Goal: Task Accomplishment & Management: Complete application form

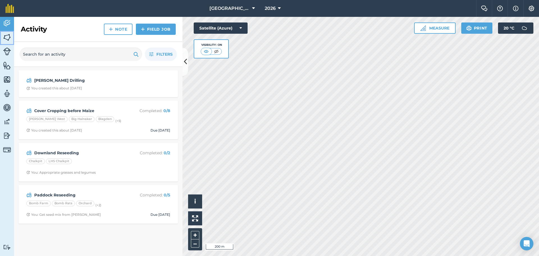
click at [8, 37] on img at bounding box center [7, 37] width 8 height 8
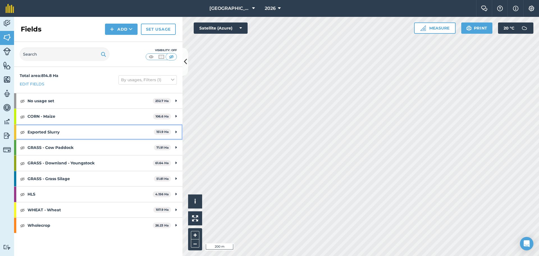
click at [41, 128] on strong "Exported Slurry" at bounding box center [90, 131] width 126 height 15
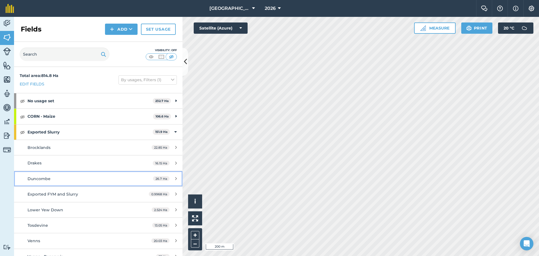
click at [52, 180] on div "Duncombe" at bounding box center [79, 178] width 105 height 6
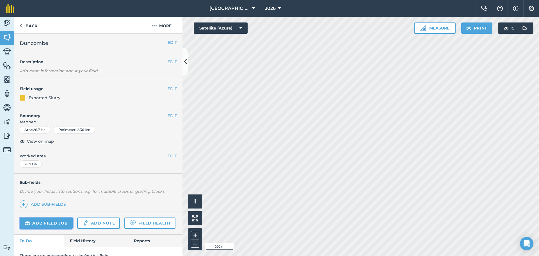
click at [53, 220] on link "Add field job" at bounding box center [46, 222] width 53 height 11
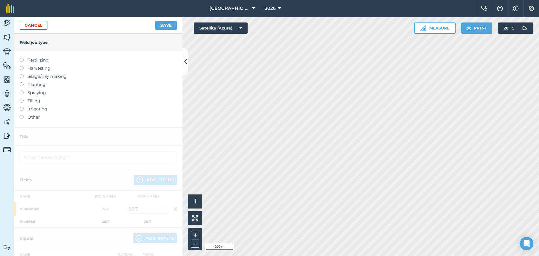
click at [20, 58] on label at bounding box center [24, 58] width 8 height 0
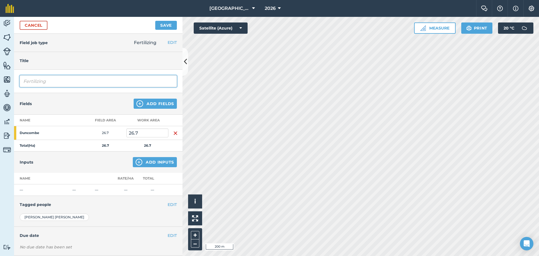
click at [34, 81] on input "Fertilizing" at bounding box center [98, 81] width 157 height 12
drag, startPoint x: 52, startPoint y: 81, endPoint x: 2, endPoint y: 81, distance: 49.4
click at [2, 81] on div "Activity Fields Livestock Features Maps Team Vehicles Data Reporting Billing Tu…" at bounding box center [269, 136] width 539 height 239
type input "Slurry - [GEOGRAPHIC_DATA]"
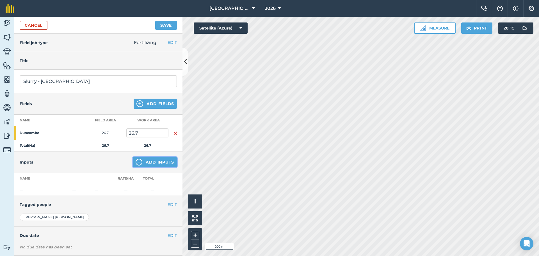
click at [147, 160] on button "Add Inputs" at bounding box center [155, 162] width 44 height 10
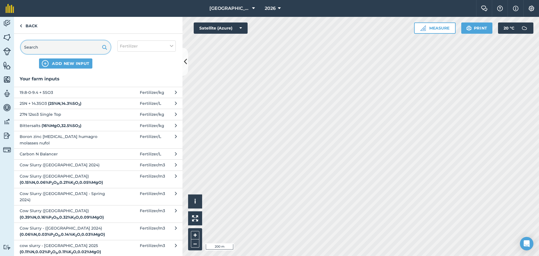
click at [75, 50] on input "text" at bounding box center [66, 46] width 90 height 13
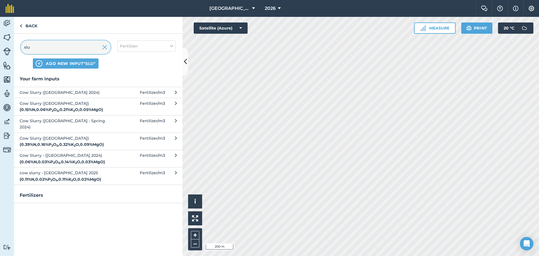
type input "slu"
click at [62, 169] on span "cow slurry - [GEOGRAPHIC_DATA] 2025 ( 0.11 % N , 0.02 % P 2 O 5 , 0.11 % K 2 O …" at bounding box center [66, 175] width 92 height 13
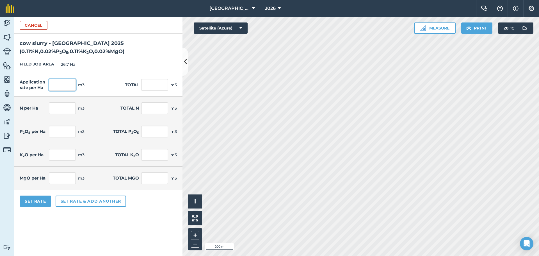
click at [70, 83] on input "text" at bounding box center [62, 85] width 27 height 12
click at [148, 82] on input "text" at bounding box center [154, 85] width 27 height 12
type input "1750"
type input "65.543"
type input "1,750"
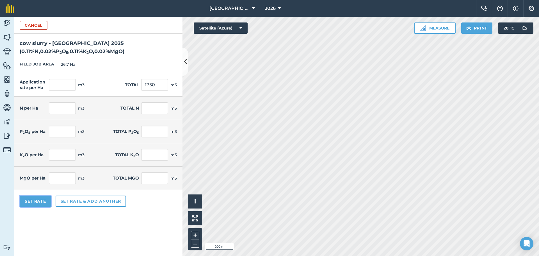
type input "0.072"
type input "1.925"
type input "0.016"
type input "0.42"
type input "0.069"
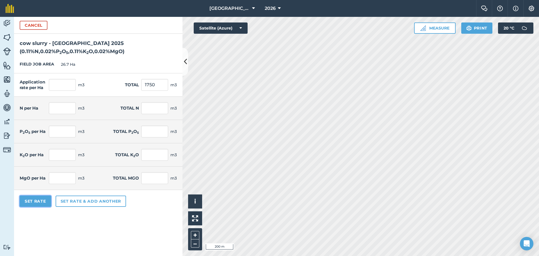
type input "1.837"
type input "0.014"
type input "0.385"
click at [38, 198] on button "Set Rate" at bounding box center [35, 200] width 31 height 11
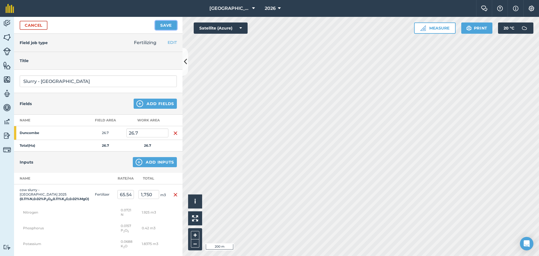
click at [167, 24] on button "Save" at bounding box center [166, 25] width 22 height 9
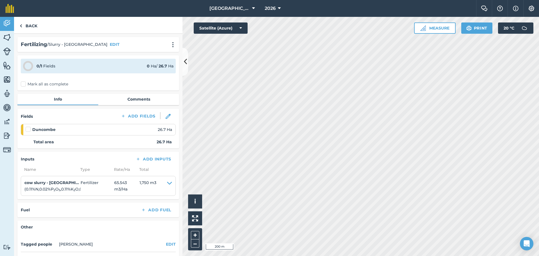
click at [29, 126] on label at bounding box center [29, 126] width 7 height 0
click at [29, 128] on input "checkbox" at bounding box center [28, 128] width 4 height 4
checkbox input "false"
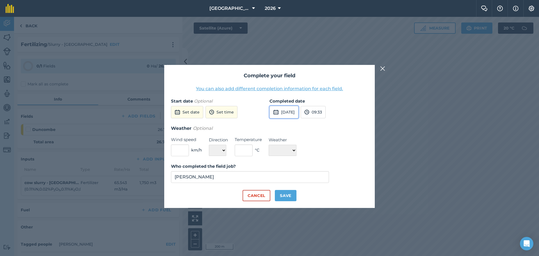
click at [297, 111] on button "[DATE]" at bounding box center [283, 112] width 29 height 12
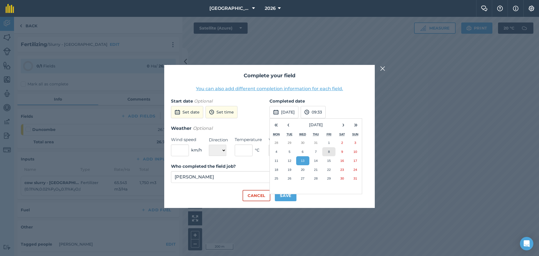
click at [326, 153] on button "8" at bounding box center [328, 151] width 13 height 9
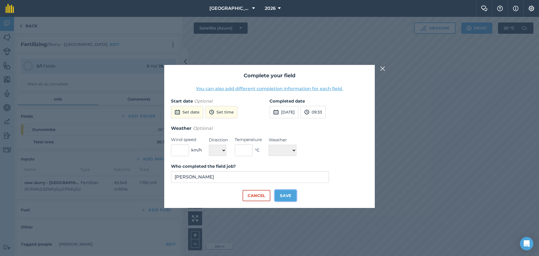
click at [287, 194] on button "Save" at bounding box center [286, 195] width 22 height 11
checkbox input "true"
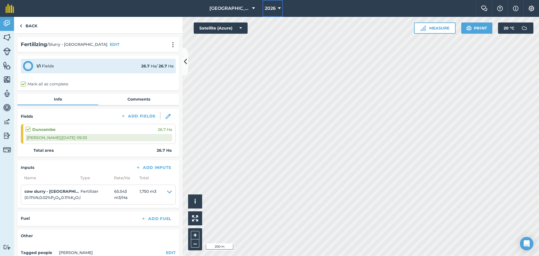
click at [279, 7] on icon at bounding box center [279, 8] width 3 height 7
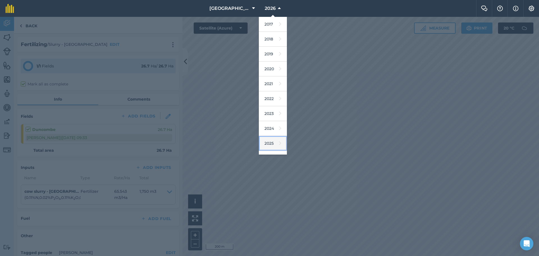
click at [266, 144] on link "2025" at bounding box center [273, 143] width 28 height 15
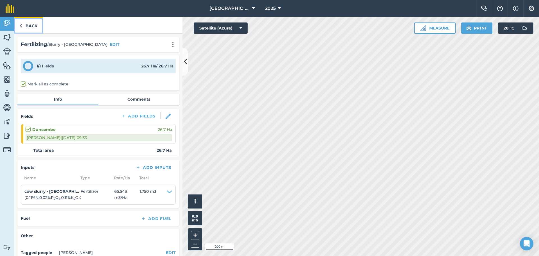
click at [22, 25] on link "Back" at bounding box center [28, 25] width 29 height 17
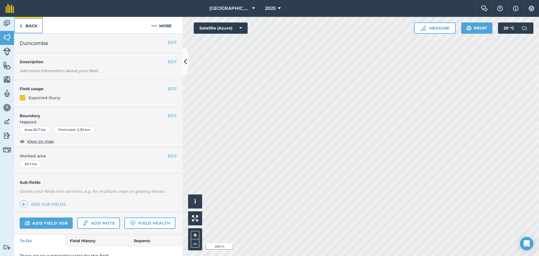
click at [22, 25] on link "Back" at bounding box center [28, 25] width 29 height 17
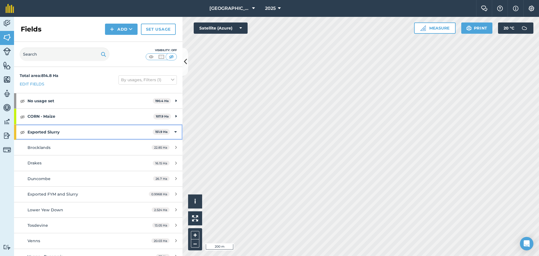
click at [170, 131] on div "Exported Slurry 151.9 Ha" at bounding box center [98, 131] width 168 height 15
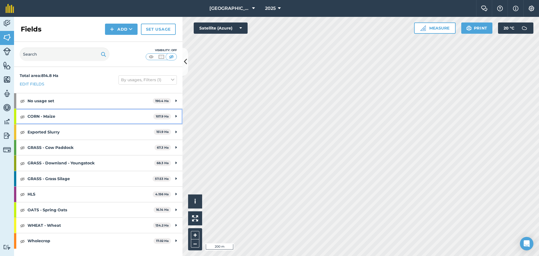
click at [142, 117] on strong "CORN - Maize" at bounding box center [90, 116] width 126 height 15
